Goal: Task Accomplishment & Management: Complete application form

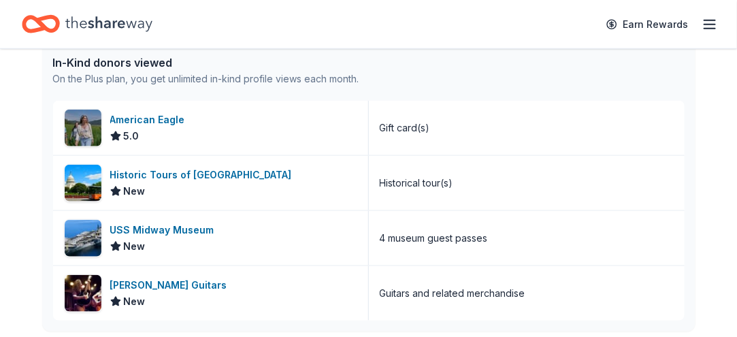
scroll to position [365, 0]
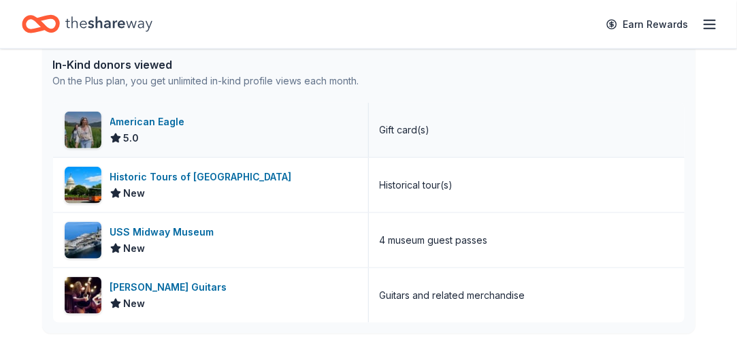
click at [181, 130] on div "American Eagle" at bounding box center [150, 122] width 80 height 16
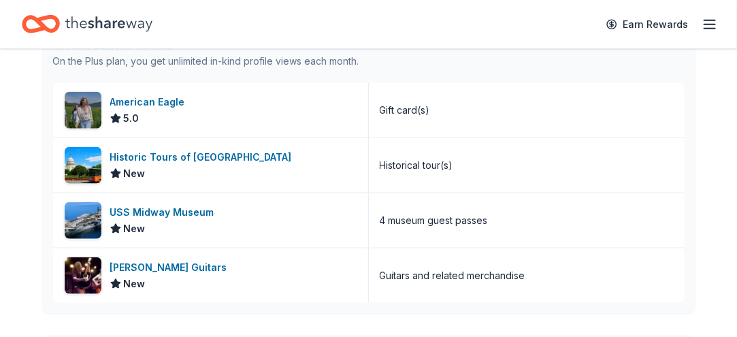
scroll to position [380, 0]
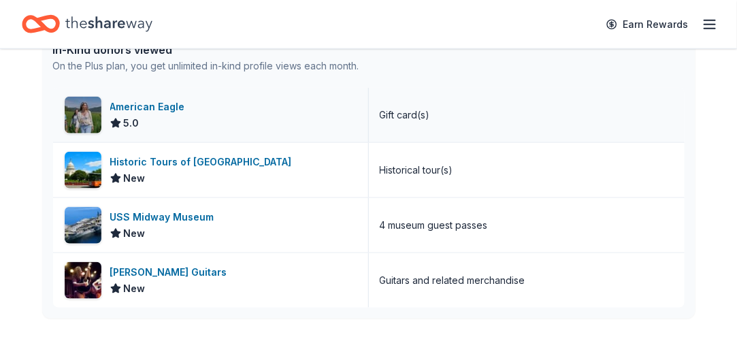
click at [176, 115] on div "American Eagle" at bounding box center [150, 107] width 80 height 16
click at [41, 20] on icon "Home" at bounding box center [34, 24] width 21 height 14
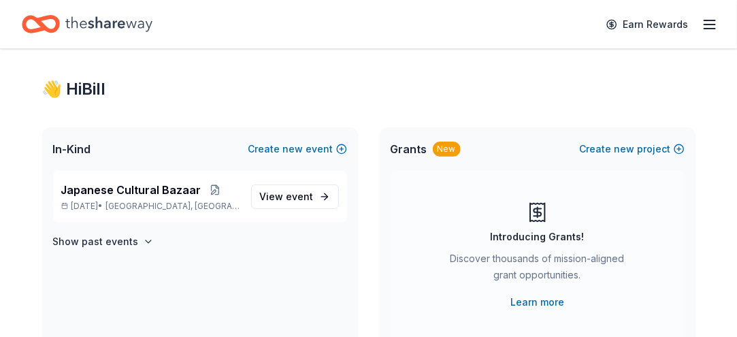
scroll to position [39, 0]
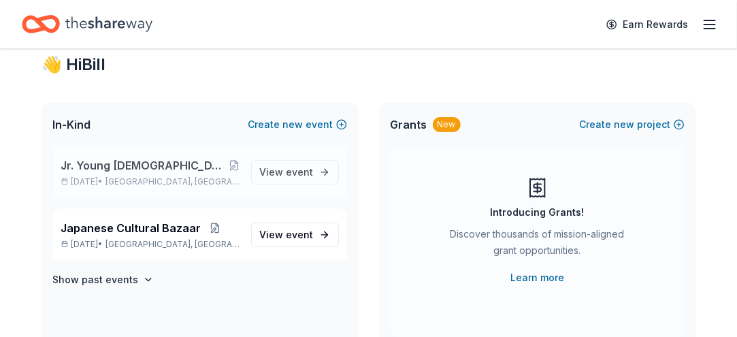
click at [116, 173] on span "Jr. Young Buddhist Association Raffle at Bon Odori" at bounding box center [145, 165] width 168 height 16
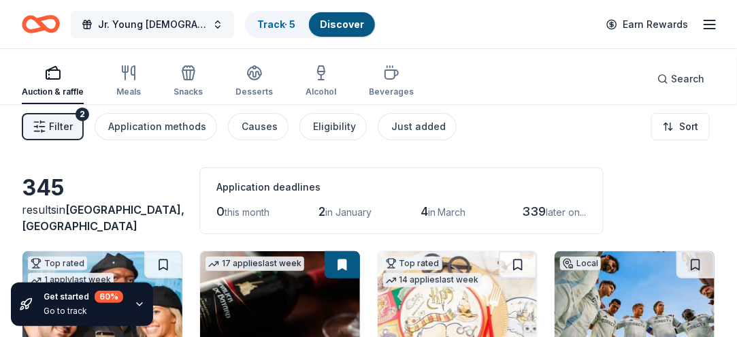
click at [232, 27] on button "Jr. Young Buddhist Association Raffle at Bon Odori" at bounding box center [152, 24] width 163 height 27
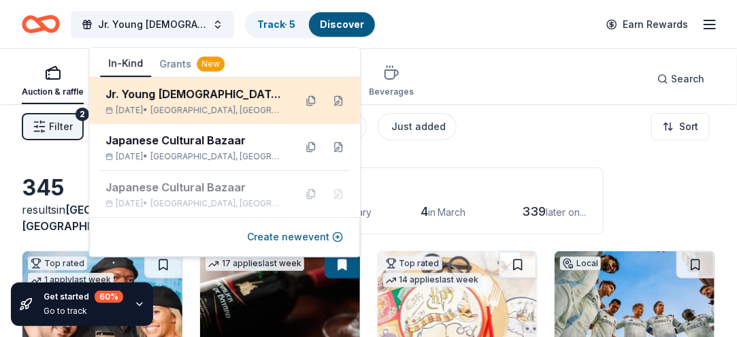
click at [209, 102] on div "Jr. Young Buddhist Association Raffle at Bon Odori" at bounding box center [194, 94] width 178 height 16
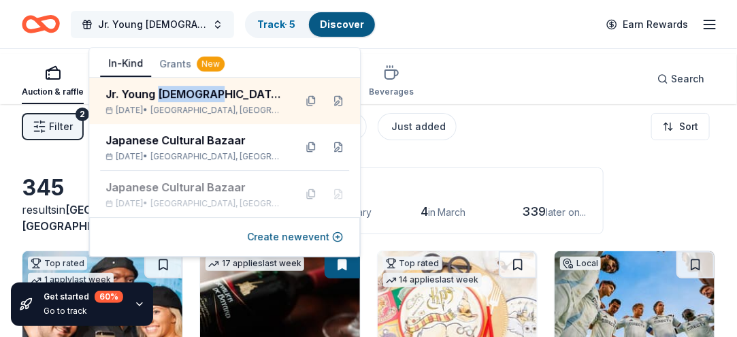
click at [130, 29] on span "Jr. Young Buddhist Association Raffle at Bon Odori" at bounding box center [152, 24] width 109 height 16
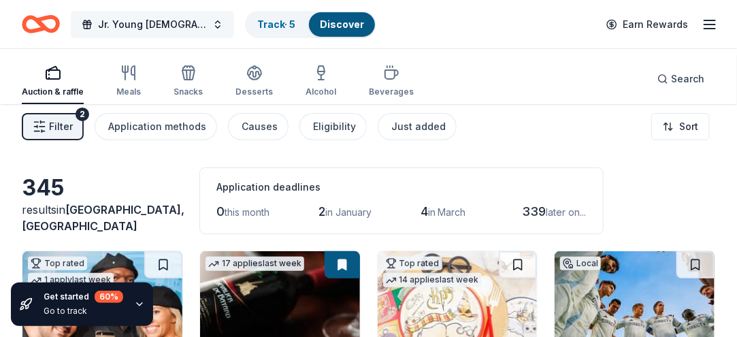
click at [232, 22] on button "Jr. Young Buddhist Association Raffle at Bon Odori" at bounding box center [152, 24] width 163 height 27
click at [234, 28] on button "Jr. Young Buddhist Association Raffle at Bon Odori" at bounding box center [152, 24] width 163 height 27
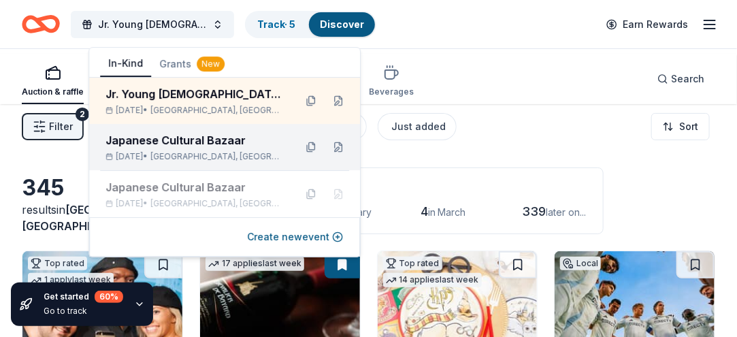
click at [159, 148] on div "Japanese Cultural Bazaar" at bounding box center [194, 140] width 178 height 16
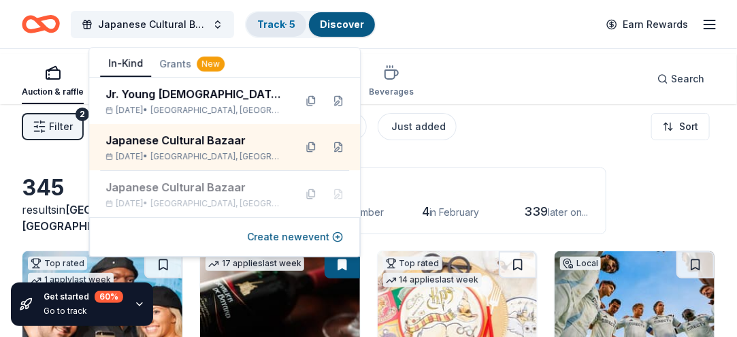
click at [294, 20] on link "Track · 5" at bounding box center [276, 24] width 38 height 12
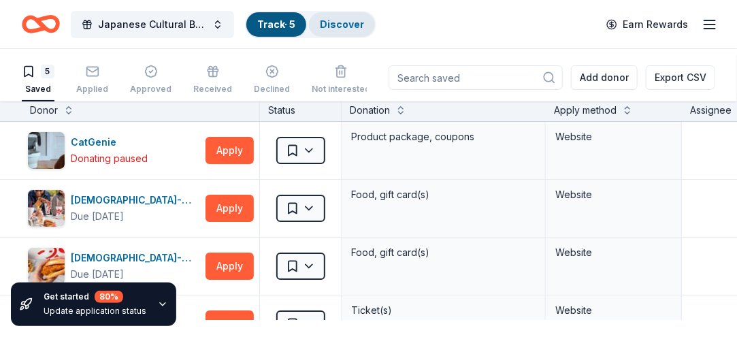
click at [364, 28] on link "Discover" at bounding box center [342, 24] width 44 height 12
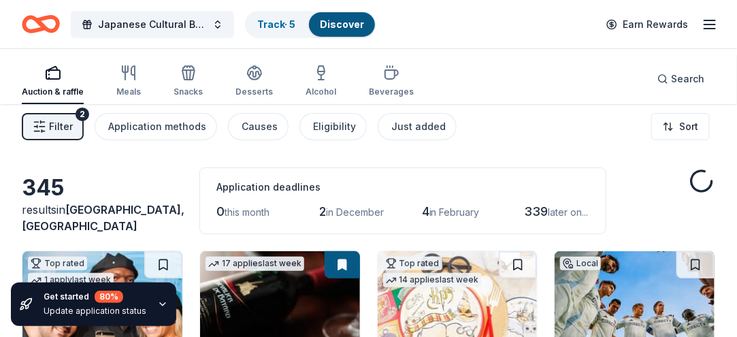
click at [364, 28] on link "Discover" at bounding box center [342, 24] width 44 height 12
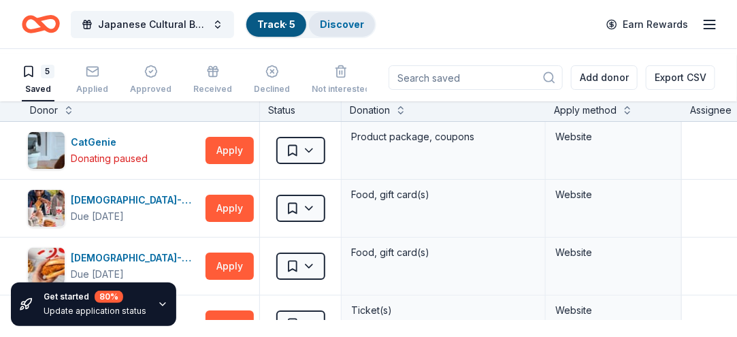
click at [364, 25] on link "Discover" at bounding box center [342, 24] width 44 height 12
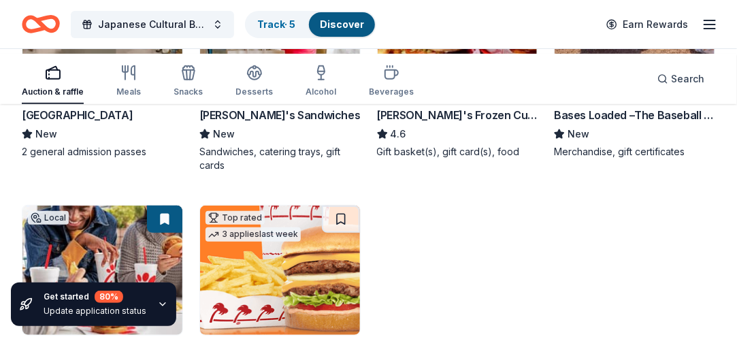
scroll to position [1891, 0]
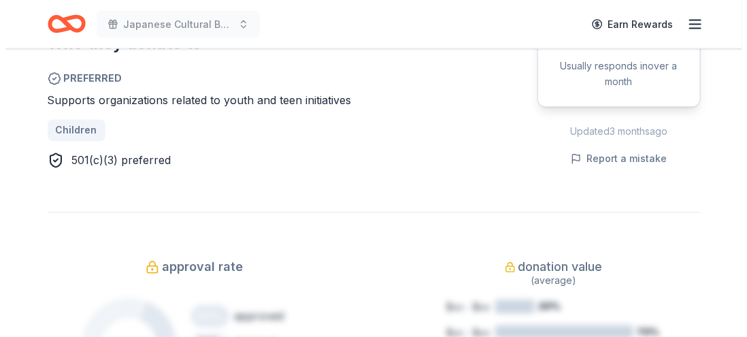
scroll to position [798, 0]
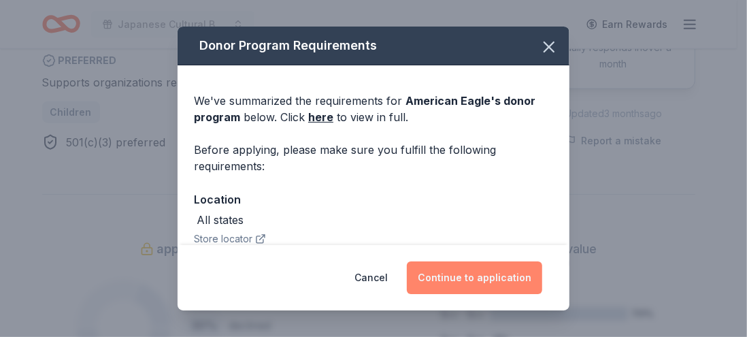
click at [518, 263] on button "Continue to application" at bounding box center [474, 277] width 135 height 33
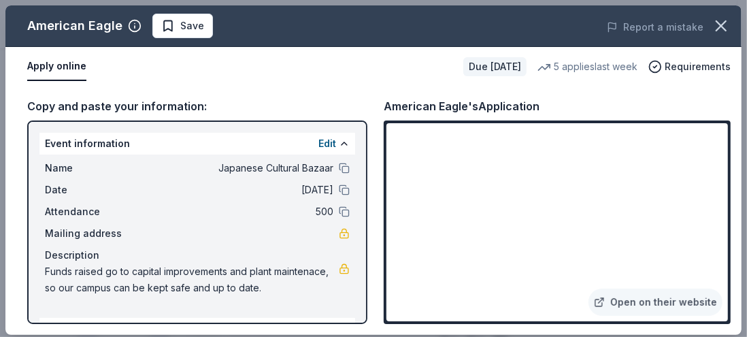
scroll to position [3, 0]
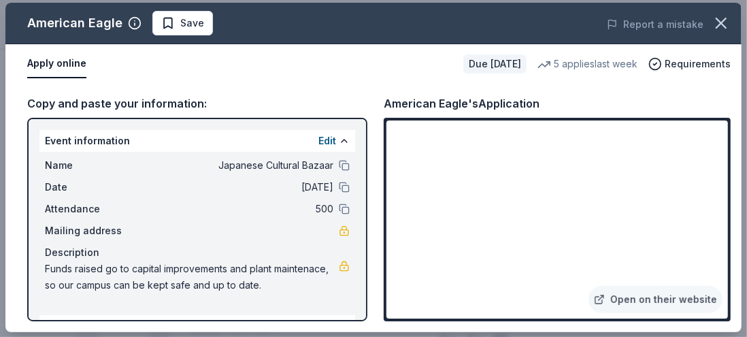
drag, startPoint x: 732, startPoint y: 133, endPoint x: 725, endPoint y: 209, distance: 75.8
click at [725, 209] on div "American Eagle Save Report a mistake Apply online Due in 241 days 5 applies las…" at bounding box center [373, 167] width 747 height 340
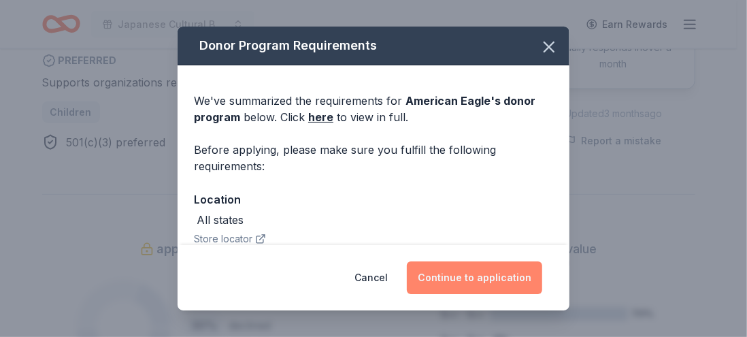
click at [490, 267] on button "Continue to application" at bounding box center [474, 277] width 135 height 33
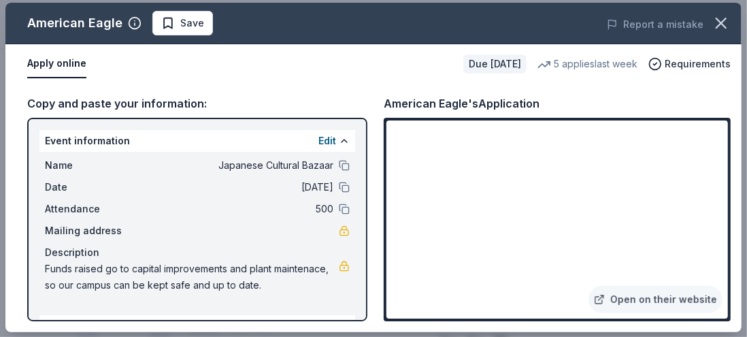
click at [55, 78] on button "Apply online" at bounding box center [56, 64] width 59 height 29
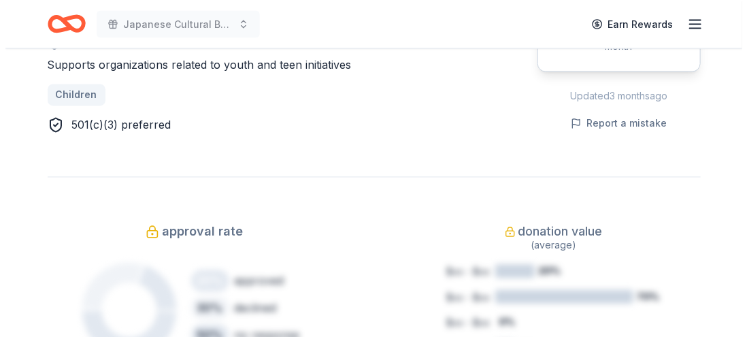
scroll to position [794, 0]
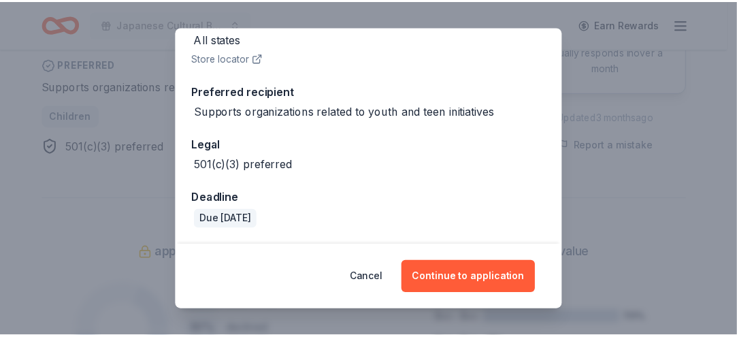
scroll to position [0, 0]
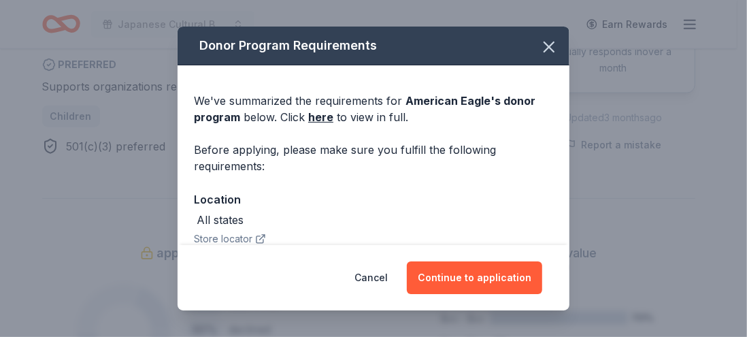
click at [248, 5] on div "Donor Program Requirements We've summarized the requirements for American Eagle…" at bounding box center [373, 168] width 747 height 337
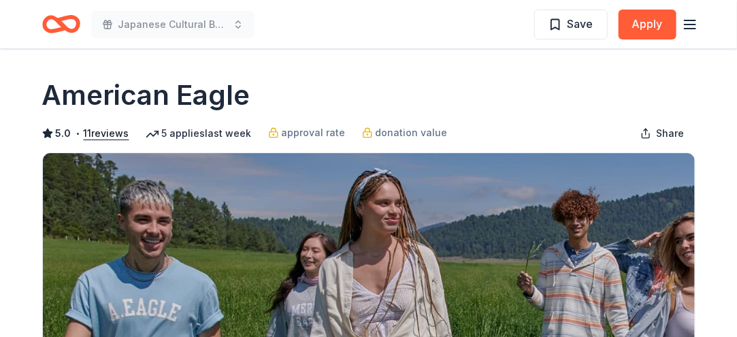
click at [73, 30] on icon "Home" at bounding box center [66, 24] width 21 height 14
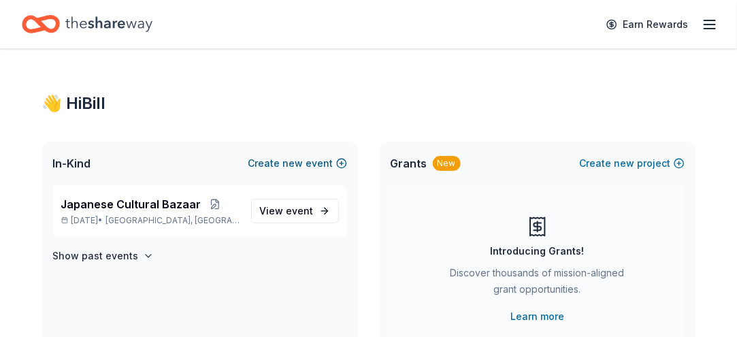
click at [310, 171] on button "Create new event" at bounding box center [297, 163] width 99 height 16
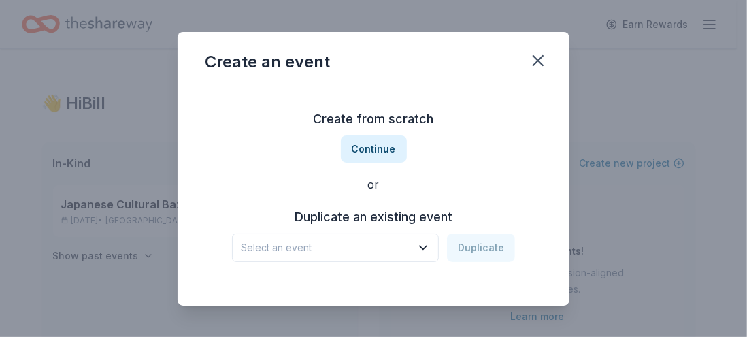
click at [499, 262] on div "Select an event Duplicate" at bounding box center [373, 247] width 283 height 29
click at [428, 241] on icon "button" at bounding box center [423, 248] width 14 height 14
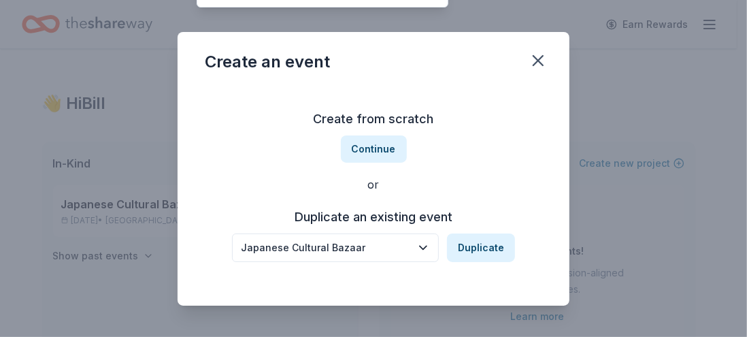
click at [428, 241] on icon "button" at bounding box center [423, 248] width 14 height 14
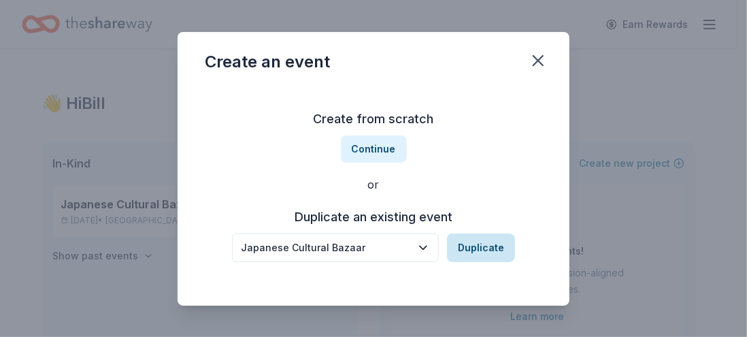
click at [506, 243] on button "Duplicate" at bounding box center [481, 247] width 68 height 29
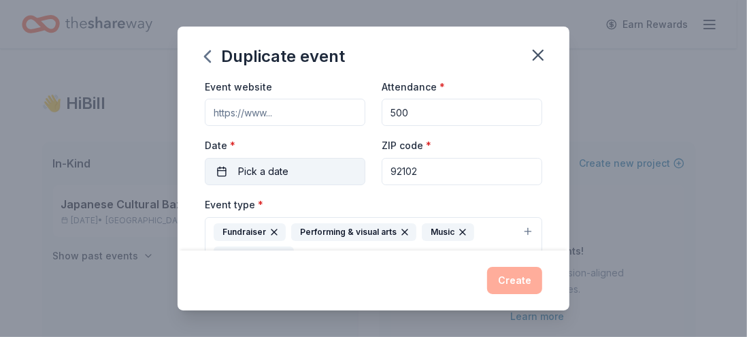
click at [238, 180] on span "Pick a date" at bounding box center [263, 171] width 50 height 16
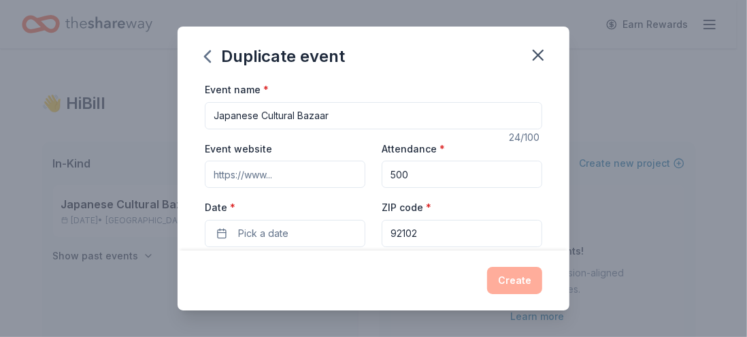
drag, startPoint x: 326, startPoint y: 137, endPoint x: 115, endPoint y: 133, distance: 211.6
click at [115, 133] on div "Duplicate event Event name * Japanese Cultural Bazaar 24 /100 Event website Att…" at bounding box center [373, 168] width 747 height 337
type input "Jr. Young Buddhist Association Raffle at Bon Odori"
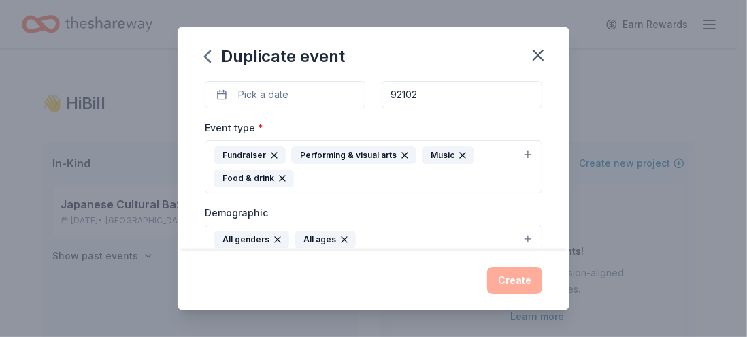
scroll to position [164, 0]
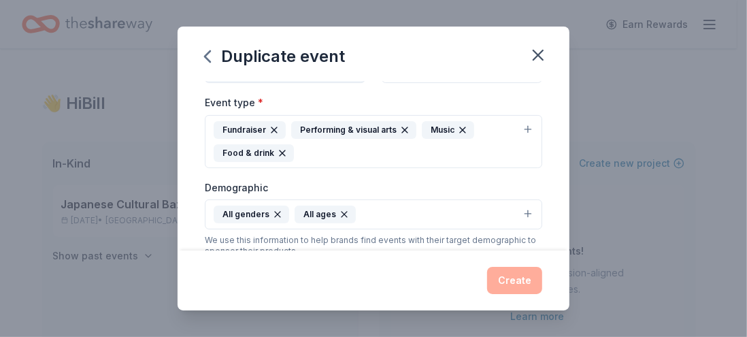
click at [238, 78] on span "Pick a date" at bounding box center [263, 69] width 50 height 16
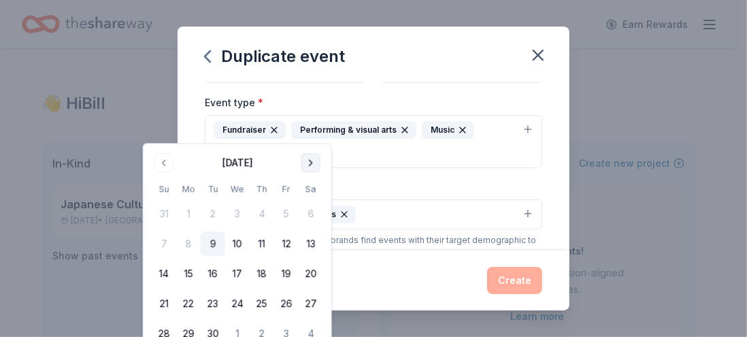
click at [320, 167] on button "Go to next month" at bounding box center [310, 162] width 19 height 19
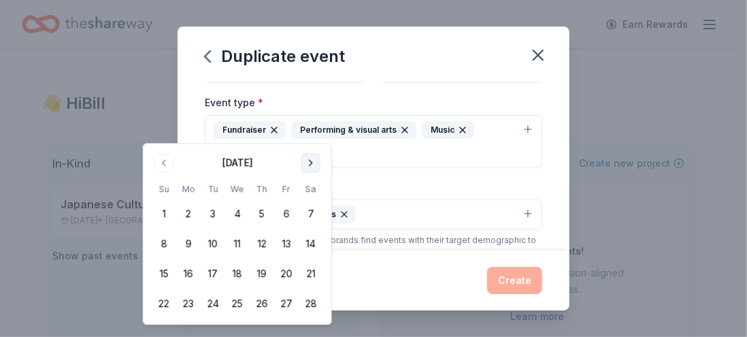
click at [320, 167] on button "Go to next month" at bounding box center [310, 162] width 19 height 19
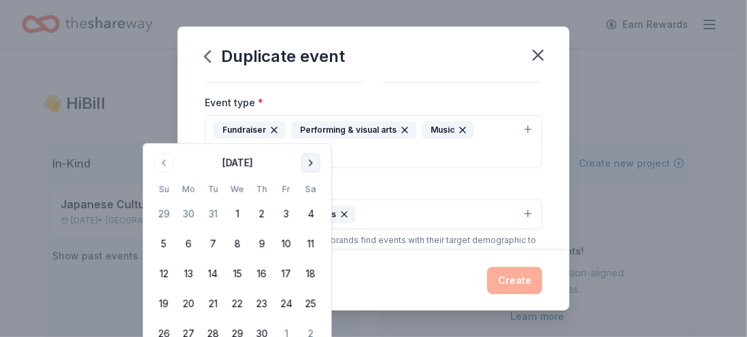
click at [320, 167] on button "Go to next month" at bounding box center [310, 162] width 19 height 19
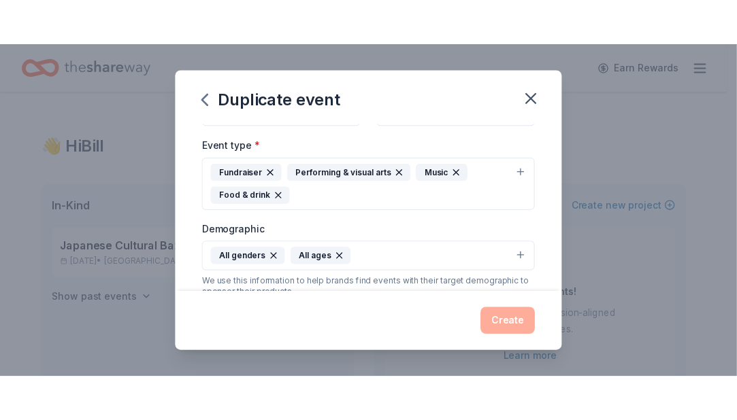
scroll to position [178, 0]
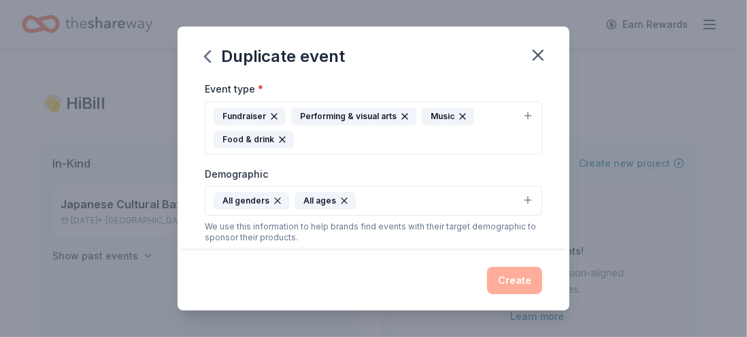
click at [245, 64] on span "Pick a date" at bounding box center [263, 56] width 50 height 16
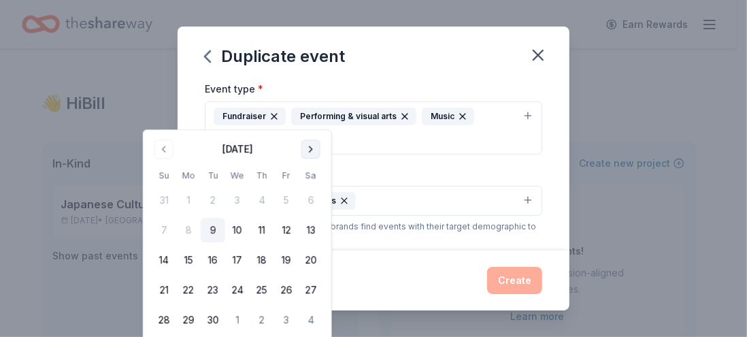
click at [320, 150] on button "Go to next month" at bounding box center [310, 148] width 19 height 19
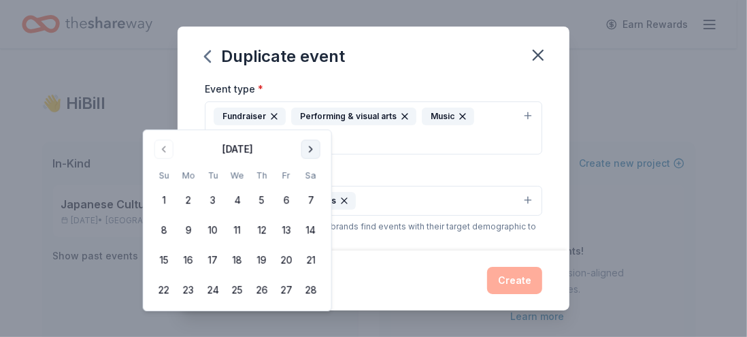
click at [320, 150] on button "Go to next month" at bounding box center [310, 148] width 19 height 19
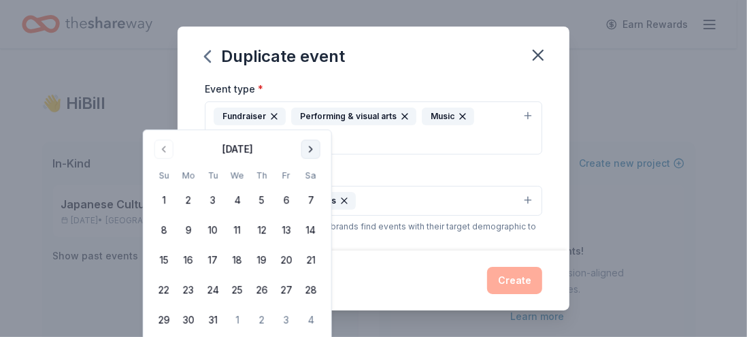
click at [320, 150] on button "Go to next month" at bounding box center [310, 148] width 19 height 19
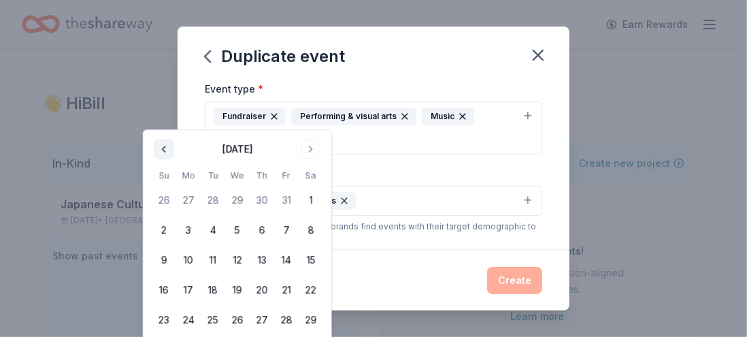
click at [172, 148] on button "Go to previous month" at bounding box center [163, 148] width 19 height 19
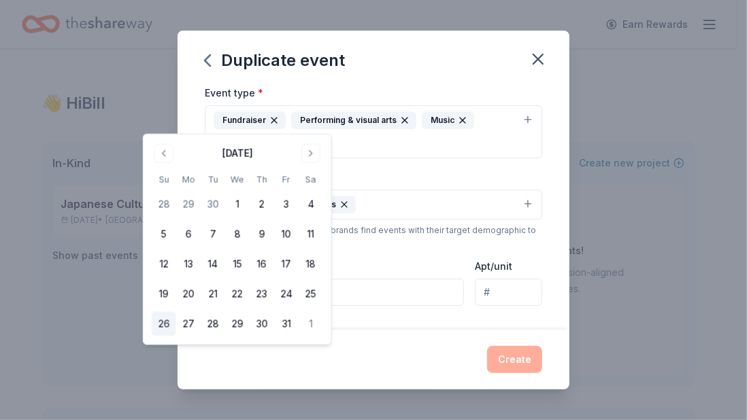
click at [169, 336] on button "26" at bounding box center [164, 324] width 24 height 24
click at [323, 307] on button "25" at bounding box center [311, 294] width 24 height 24
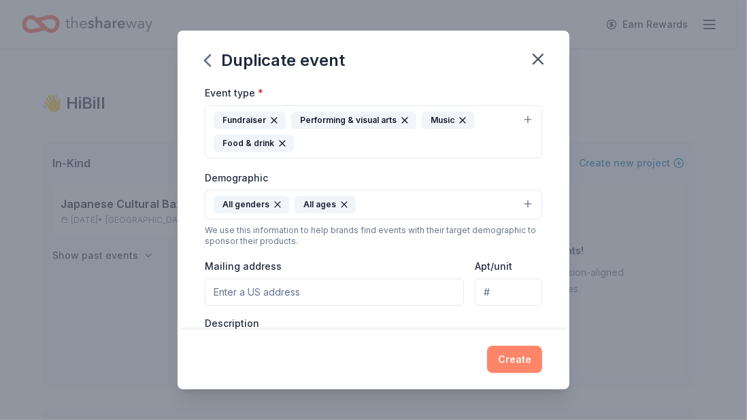
click at [542, 336] on button "Create" at bounding box center [514, 359] width 55 height 27
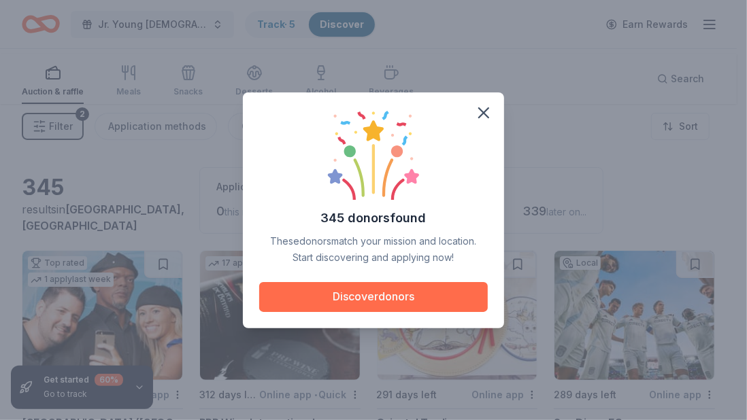
click at [373, 310] on button "Discover donors" at bounding box center [373, 297] width 229 height 30
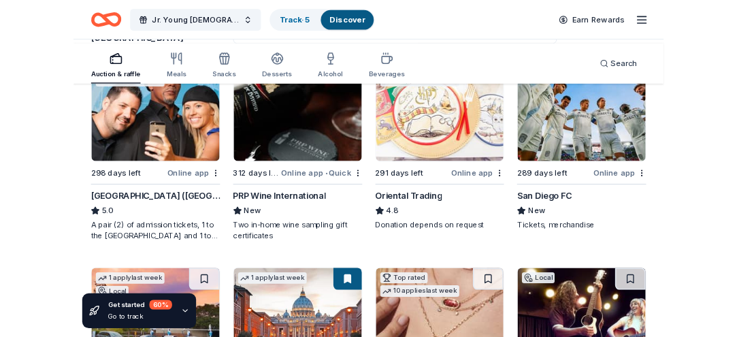
scroll to position [953, 0]
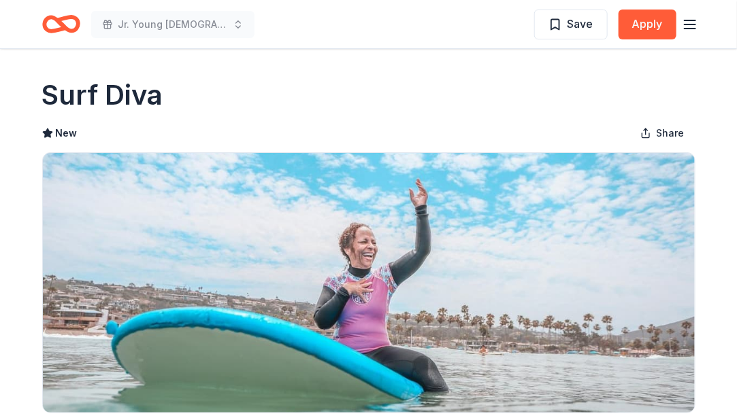
click at [684, 39] on div "Save Apply" at bounding box center [616, 24] width 164 height 32
click at [684, 29] on line "button" at bounding box center [689, 29] width 11 height 0
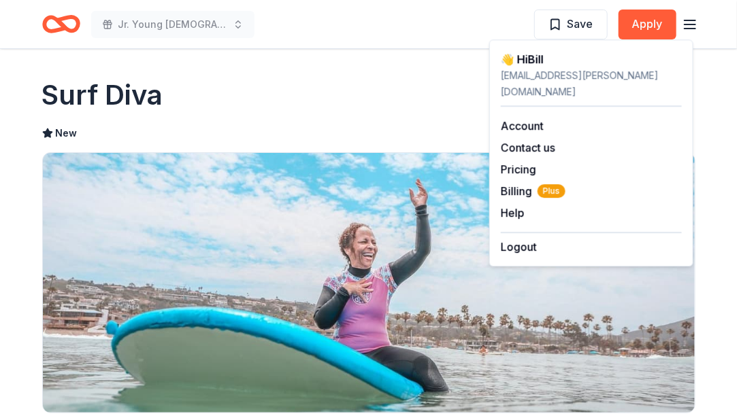
click at [343, 109] on div "Surf Diva" at bounding box center [368, 95] width 653 height 38
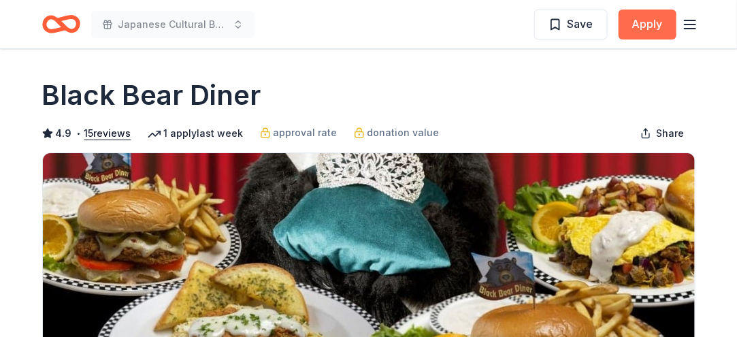
click at [635, 37] on button "Apply" at bounding box center [647, 25] width 58 height 30
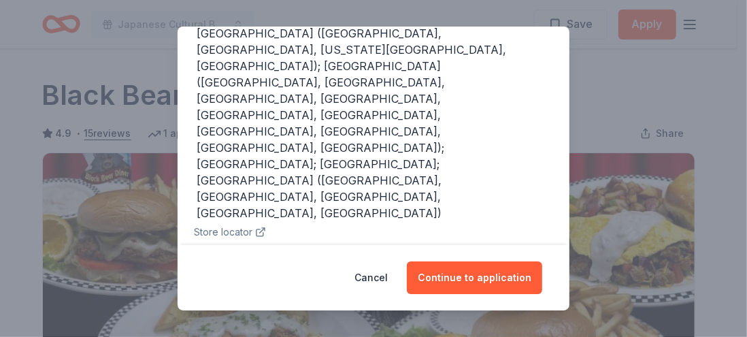
scroll to position [356, 0]
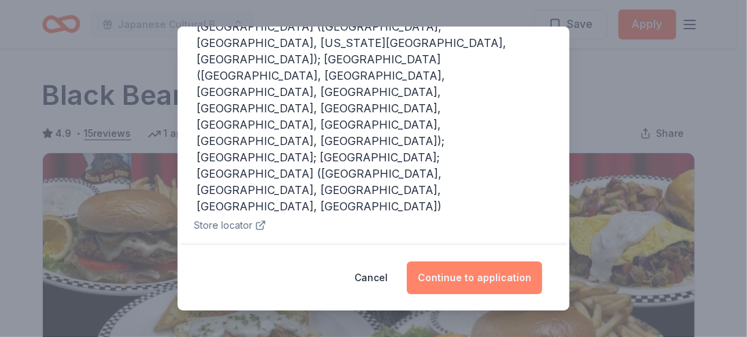
click at [510, 269] on button "Continue to application" at bounding box center [474, 277] width 135 height 33
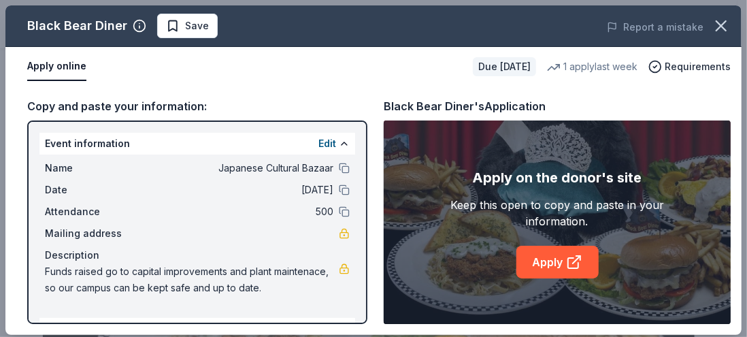
drag, startPoint x: 733, startPoint y: 61, endPoint x: 733, endPoint y: 131, distance: 70.7
click at [733, 131] on div "Black Bear Diner Save Report a mistake Apply online Due [DATE] 1 apply last wee…" at bounding box center [373, 170] width 747 height 340
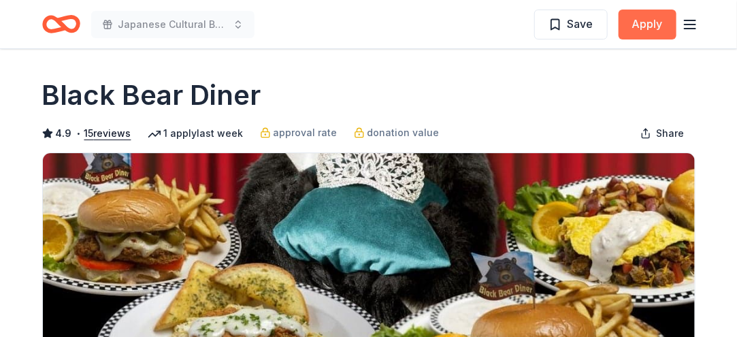
click at [639, 33] on button "Apply" at bounding box center [647, 25] width 58 height 30
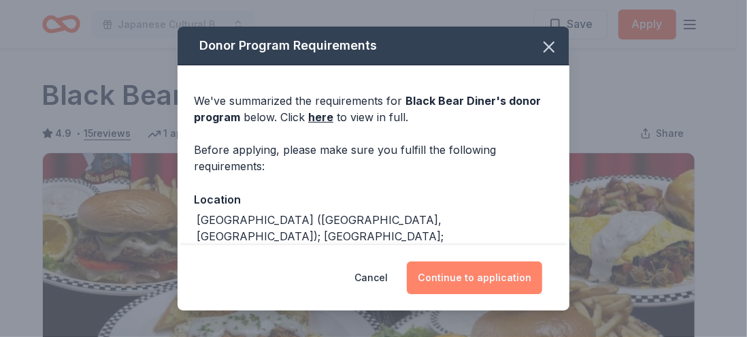
click at [516, 271] on button "Continue to application" at bounding box center [474, 277] width 135 height 33
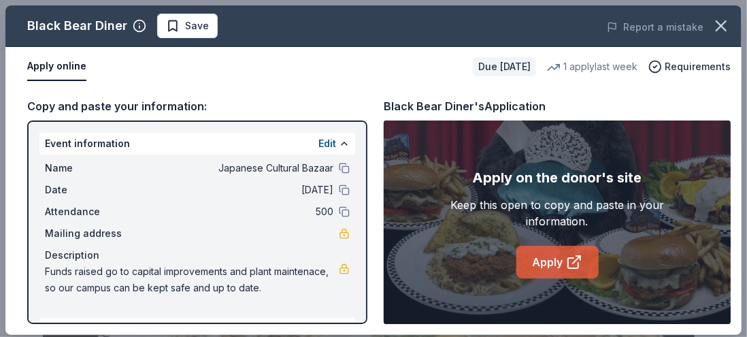
click at [543, 278] on link "Apply" at bounding box center [557, 262] width 82 height 33
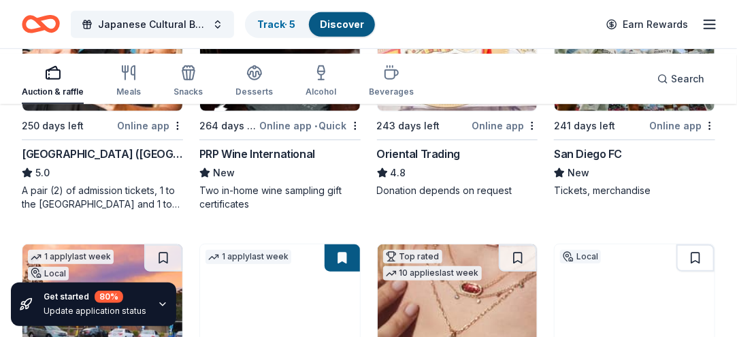
scroll to position [261, 0]
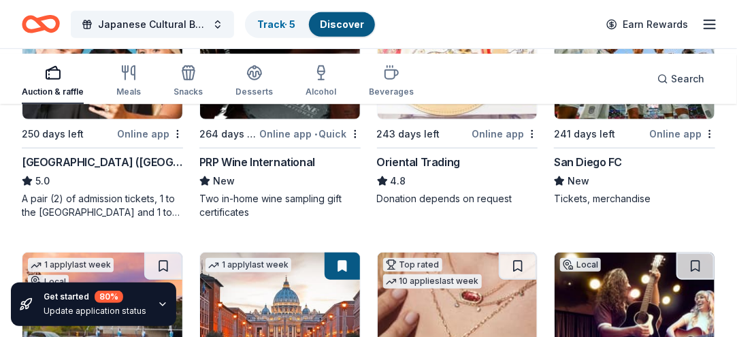
click at [590, 170] on div "San Diego FC" at bounding box center [588, 162] width 68 height 16
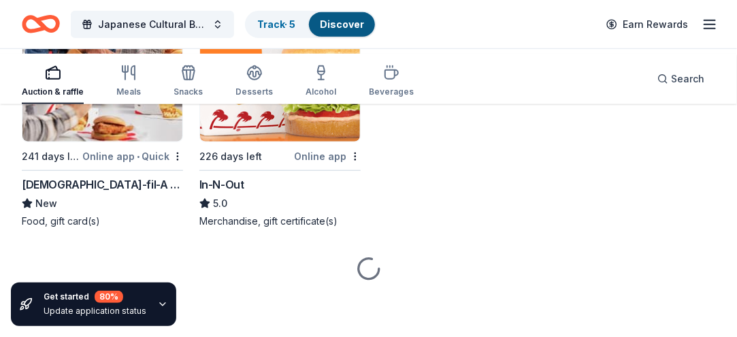
scroll to position [2246, 0]
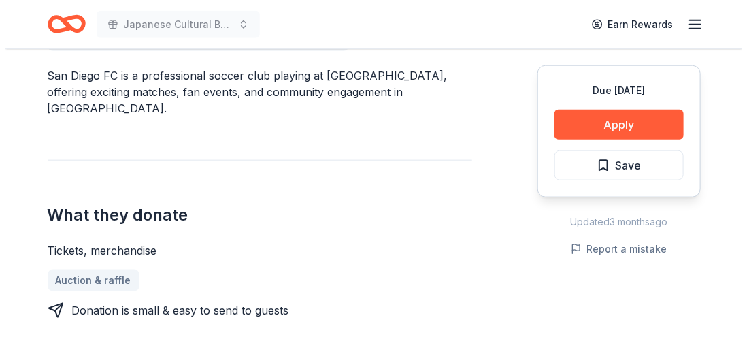
scroll to position [425, 0]
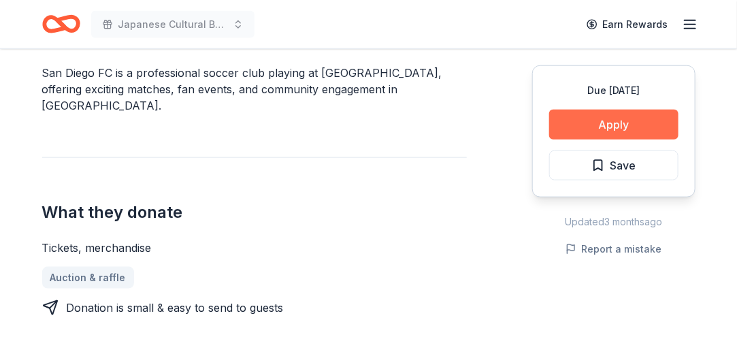
click at [583, 139] on button "Apply" at bounding box center [613, 125] width 129 height 30
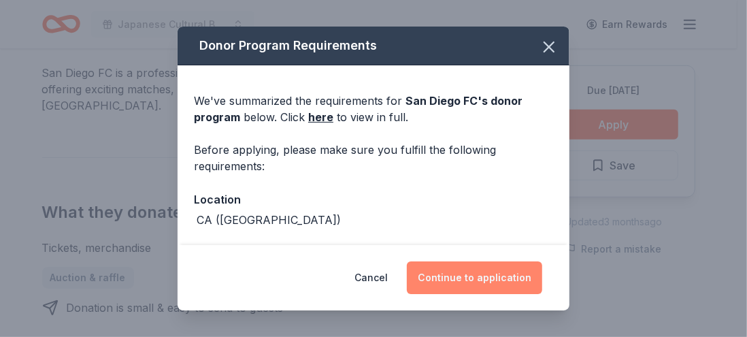
click at [534, 269] on button "Continue to application" at bounding box center [474, 277] width 135 height 33
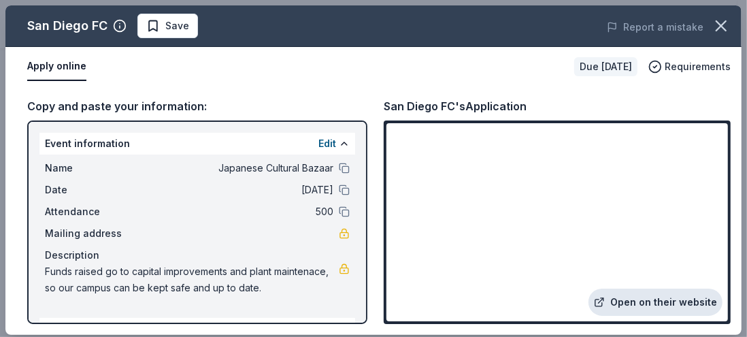
click at [611, 295] on link "Open on their website" at bounding box center [655, 301] width 134 height 27
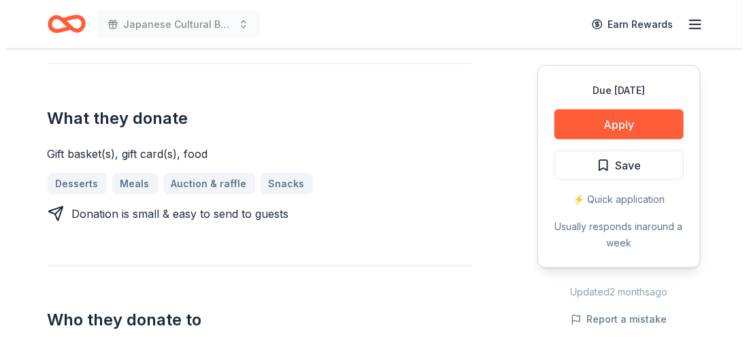
scroll to position [581, 0]
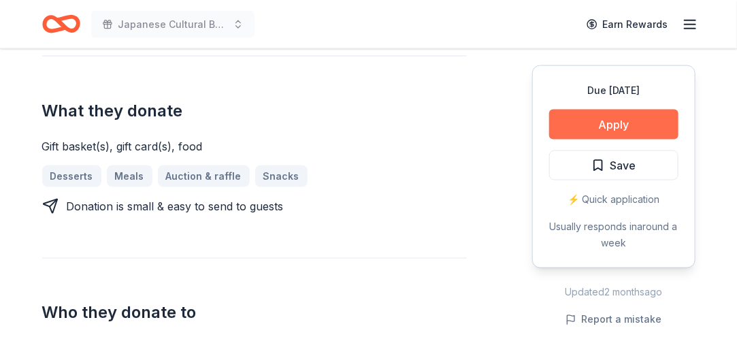
click at [596, 139] on button "Apply" at bounding box center [613, 125] width 129 height 30
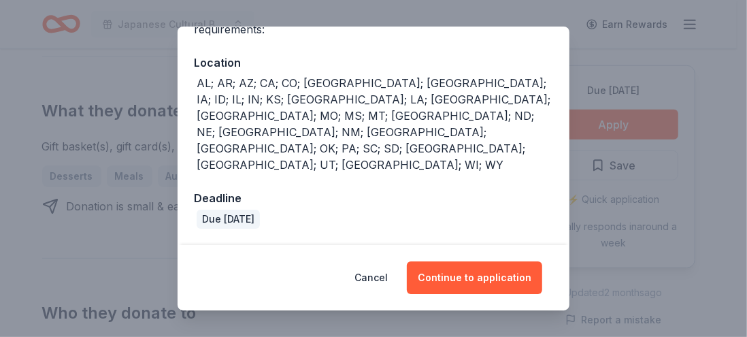
scroll to position [185, 0]
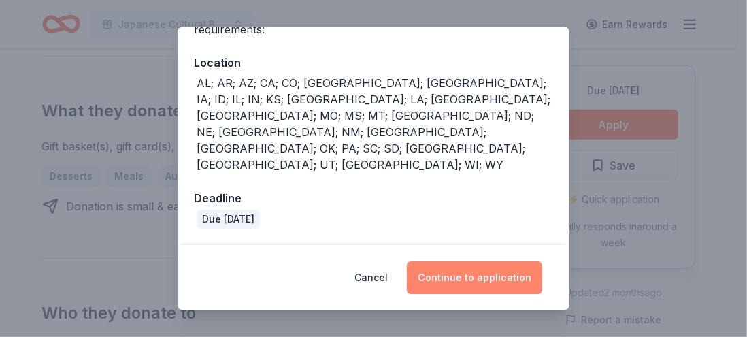
click at [522, 270] on button "Continue to application" at bounding box center [474, 277] width 135 height 33
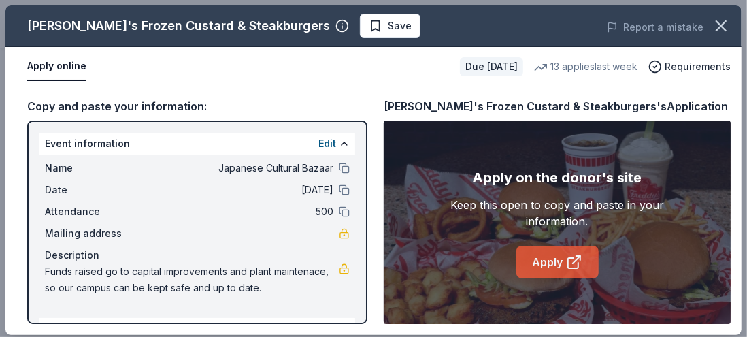
click at [554, 278] on link "Apply" at bounding box center [557, 262] width 82 height 33
